Goal: Navigation & Orientation: Find specific page/section

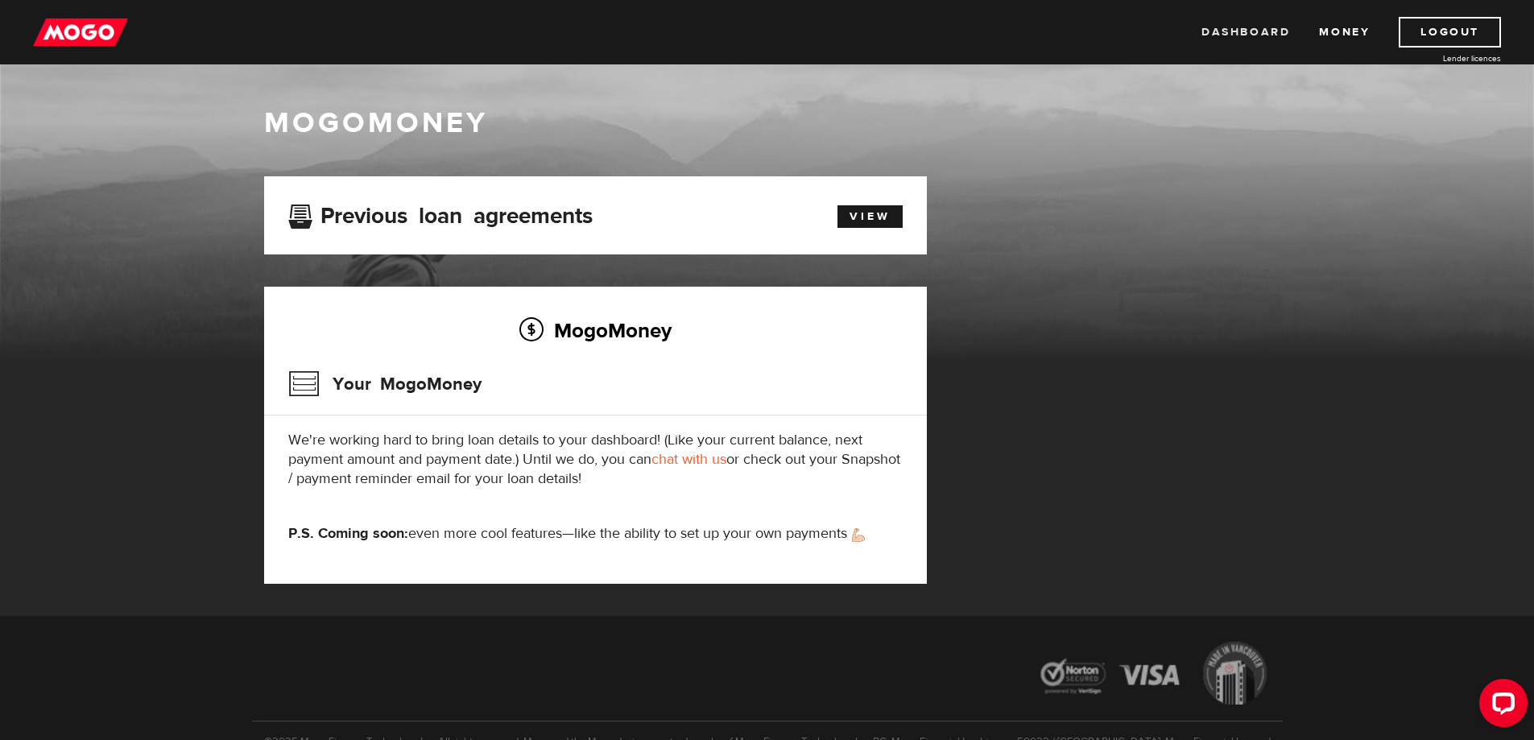
click at [1262, 31] on link "Dashboard" at bounding box center [1246, 32] width 89 height 31
click at [873, 217] on link "View" at bounding box center [870, 216] width 65 height 23
